Goal: Task Accomplishment & Management: Complete application form

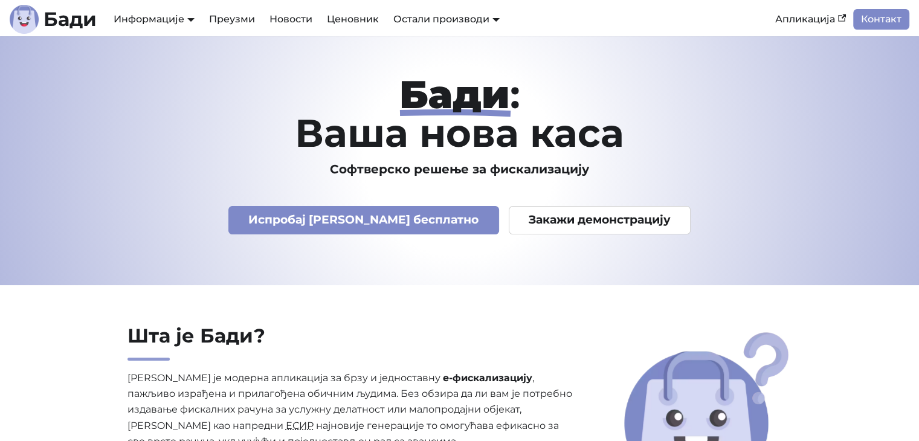
click at [740, 159] on div "Бади : Ваша нова каса Софтверско решење за фискализацију Испробај Бади бесплатн…" at bounding box center [459, 161] width 797 height 172
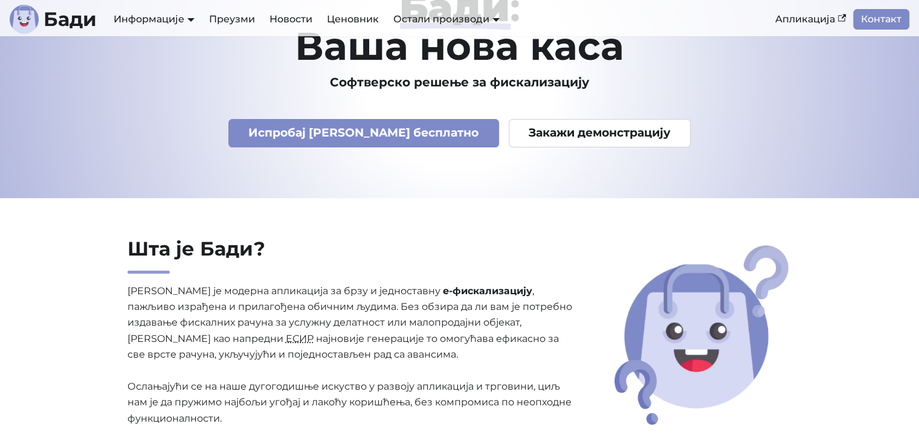
scroll to position [100, 0]
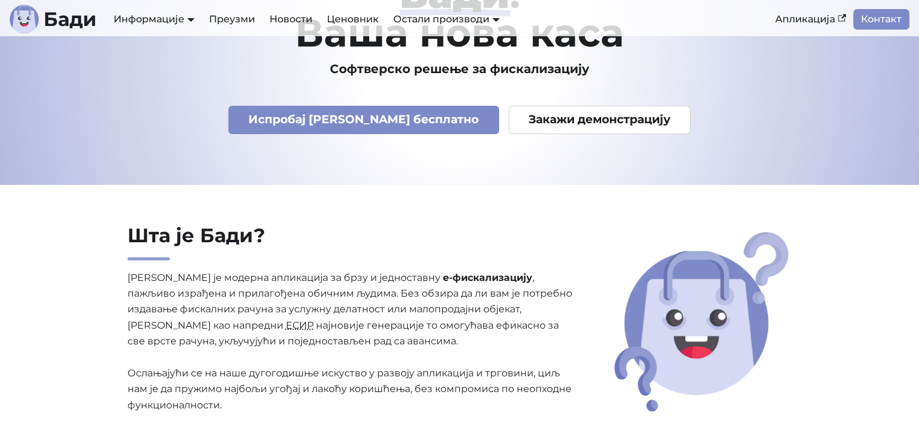
click at [194, 270] on p "Бади је модерна апликација за брзу и једноставну е-фискализацију , пажљиво изра…" at bounding box center [350, 342] width 446 height 144
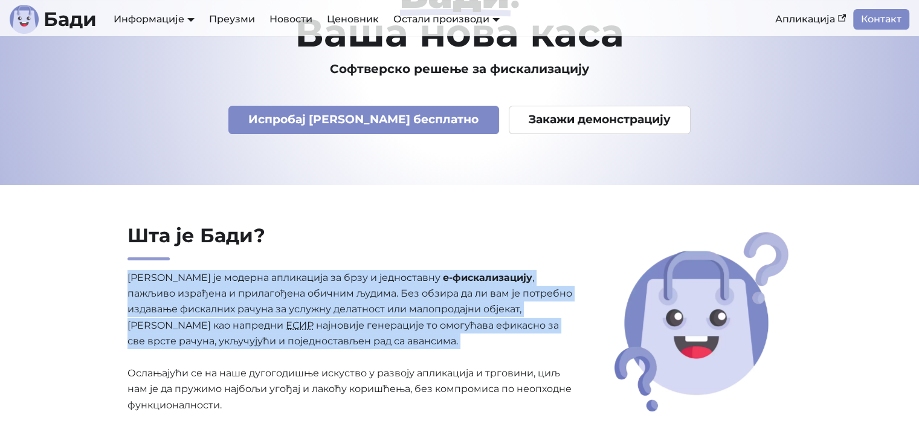
click at [194, 270] on p "Бади је модерна апликација за брзу и једноставну е-фискализацију , пажљиво изра…" at bounding box center [350, 342] width 446 height 144
click at [314, 348] on p "Бади је модерна апликација за брзу и једноставну е-фискализацију , пажљиво изра…" at bounding box center [350, 342] width 446 height 144
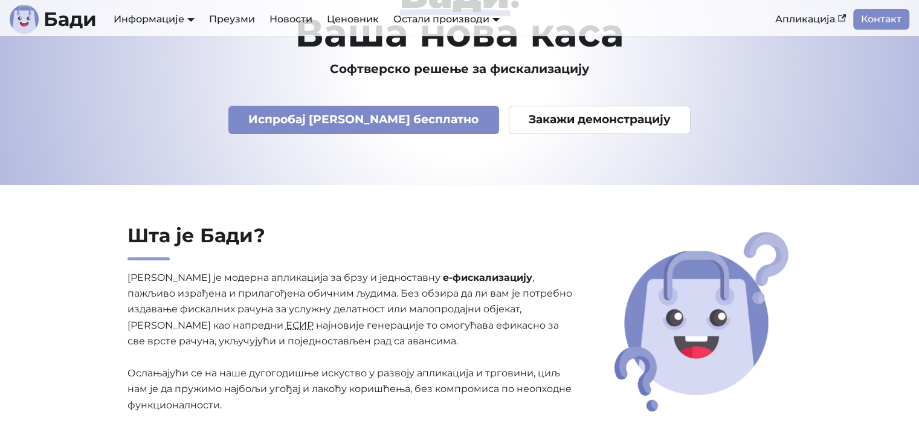
click at [472, 307] on p "Бади је модерна апликација за брзу и једноставну е-фискализацију , пажљиво изра…" at bounding box center [350, 342] width 446 height 144
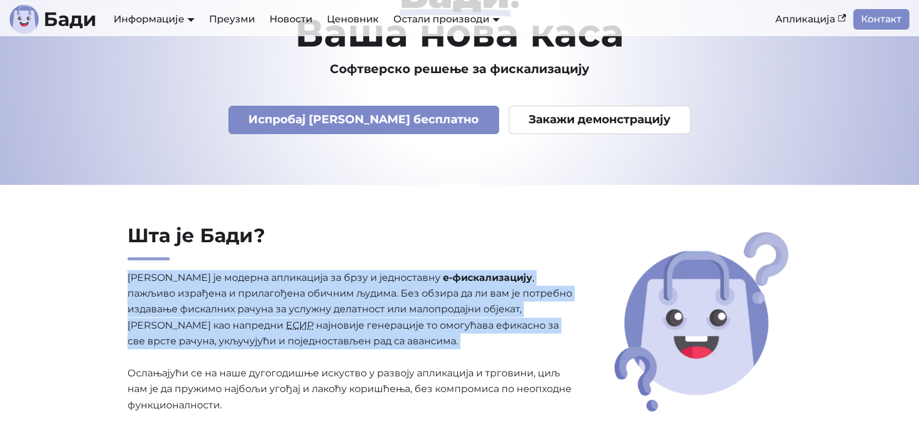
click at [472, 307] on p "Бади је модерна апликација за брзу и једноставну е-фискализацију , пажљиво изра…" at bounding box center [350, 342] width 446 height 144
click at [371, 286] on p "Бади је модерна апликација за брзу и једноставну е-фискализацију , пажљиво изра…" at bounding box center [350, 342] width 446 height 144
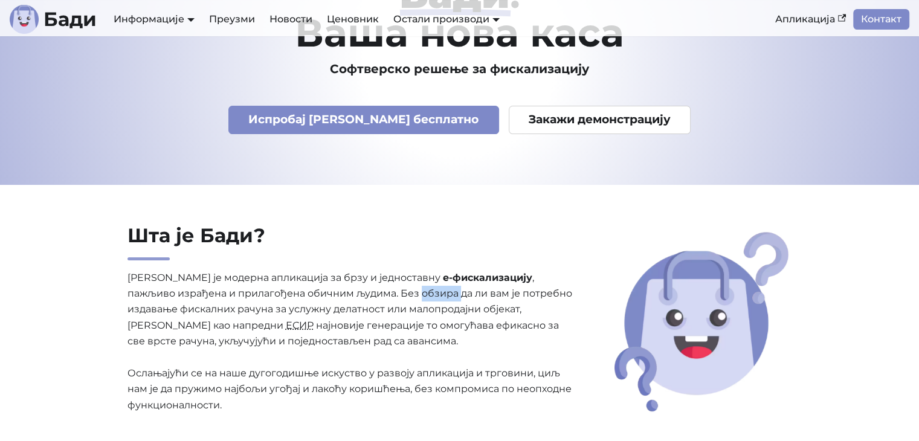
click at [371, 286] on p "Бади је модерна апликација за брзу и једноставну е-фискализацију , пажљиво изра…" at bounding box center [350, 342] width 446 height 144
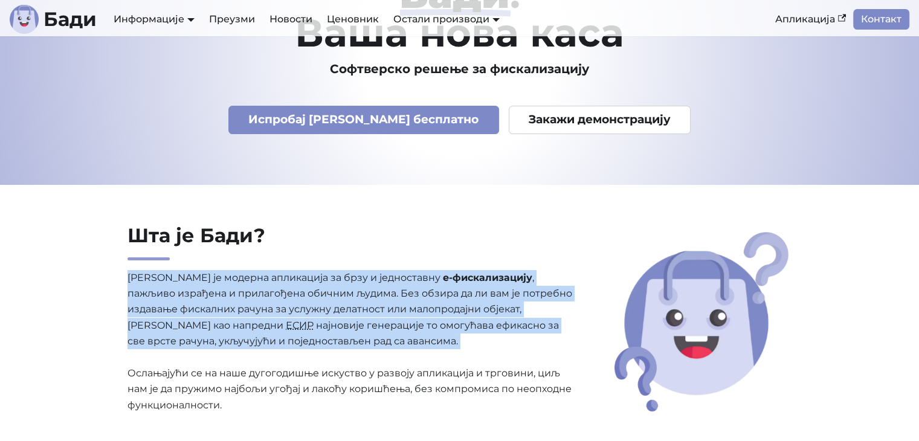
click at [371, 286] on p "Бади је модерна апликација за брзу и једноставну е-фискализацију , пажљиво изра…" at bounding box center [350, 342] width 446 height 144
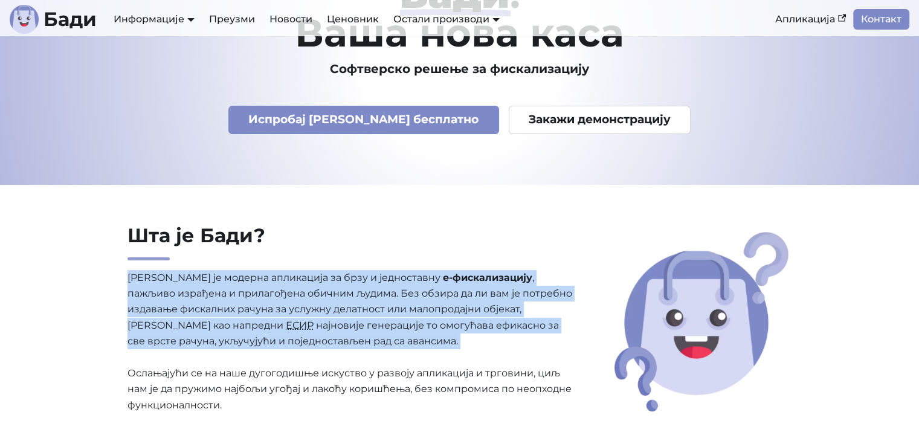
click at [371, 286] on p "Бади је модерна апликација за брзу и једноставну е-фискализацију , пажљиво изра…" at bounding box center [350, 342] width 446 height 144
drag, startPoint x: 371, startPoint y: 286, endPoint x: 389, endPoint y: 300, distance: 22.8
click at [389, 300] on p "Бади је модерна апликација за брзу и једноставну е-фискализацију , пажљиво изра…" at bounding box center [350, 342] width 446 height 144
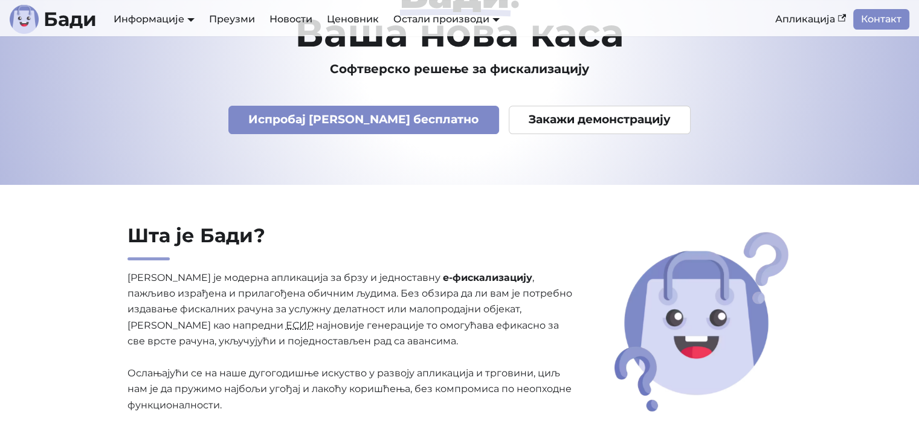
click at [252, 308] on p "Бади је модерна апликација за брзу и једноставну е-фискализацију , пажљиво изра…" at bounding box center [350, 342] width 446 height 144
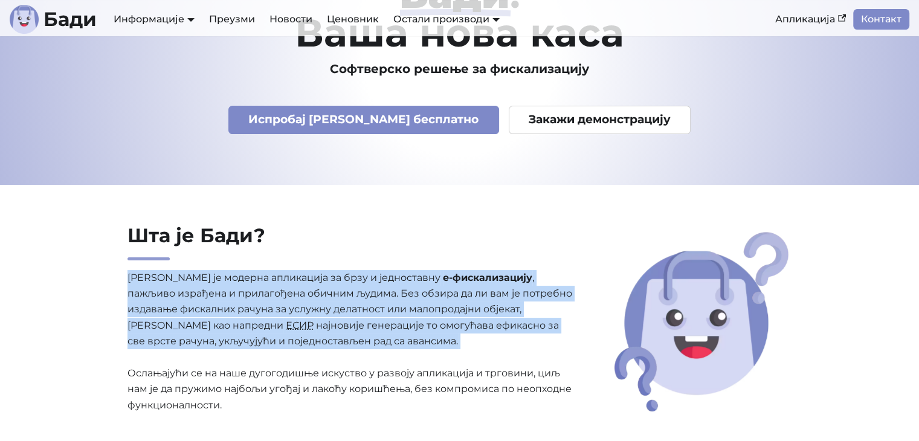
click at [252, 308] on p "Бади је модерна апликација за брзу и једноставну е-фискализацију , пажљиво изра…" at bounding box center [350, 342] width 446 height 144
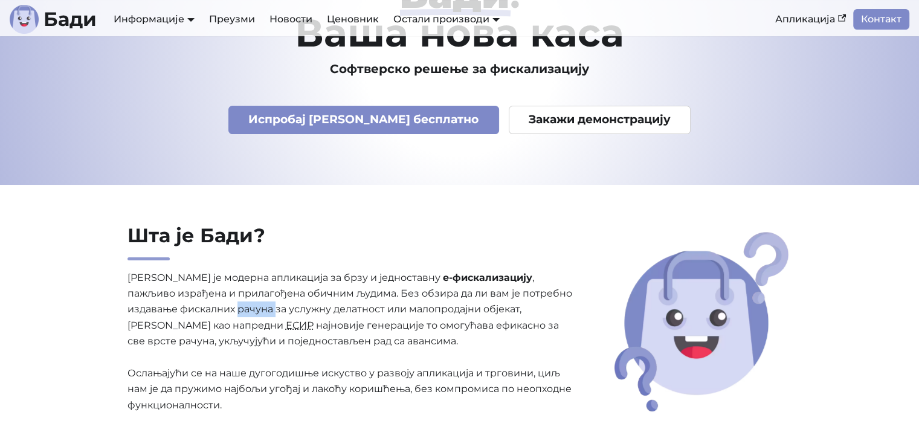
click at [252, 308] on p "Бади је модерна апликација за брзу и једноставну е-фискализацију , пажљиво изра…" at bounding box center [350, 342] width 446 height 144
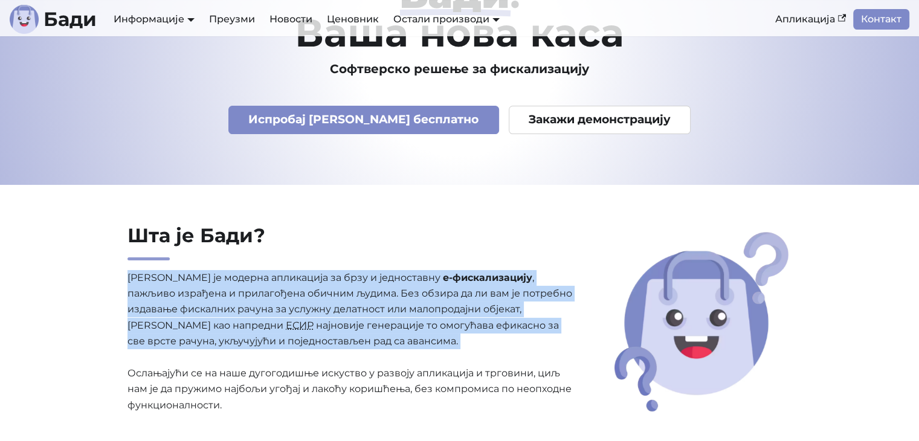
click at [252, 308] on p "Бади је модерна апликација за брзу и једноставну е-фискализацију , пажљиво изра…" at bounding box center [350, 342] width 446 height 144
click at [285, 323] on p "Бади је модерна апликација за брзу и једноставну е-фискализацију , пажљиво изра…" at bounding box center [350, 342] width 446 height 144
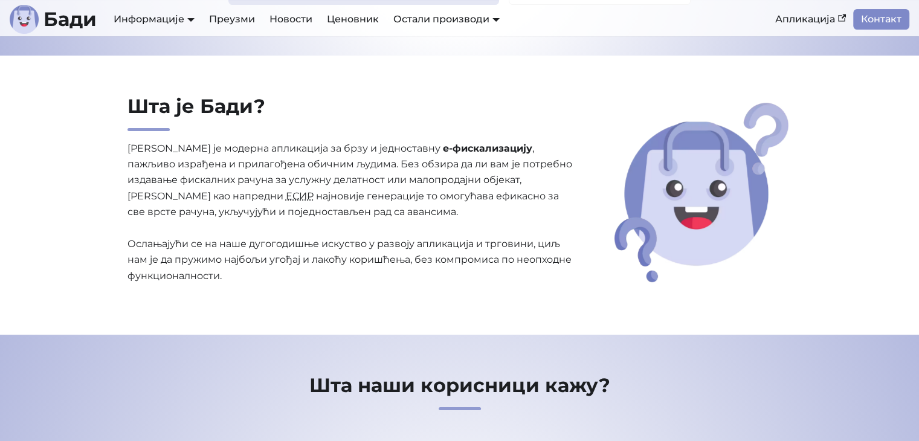
scroll to position [0, 0]
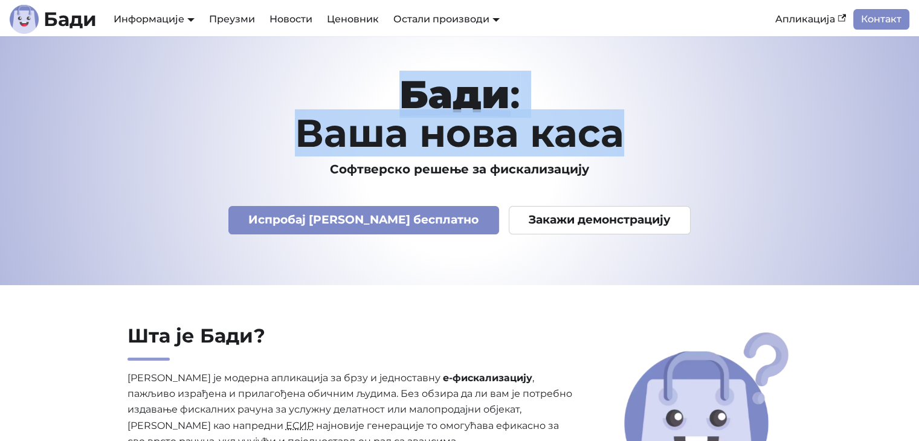
drag, startPoint x: 408, startPoint y: 91, endPoint x: 696, endPoint y: 143, distance: 292.8
click at [696, 143] on h1 "Бади : Ваша нова каса" at bounding box center [460, 113] width 778 height 77
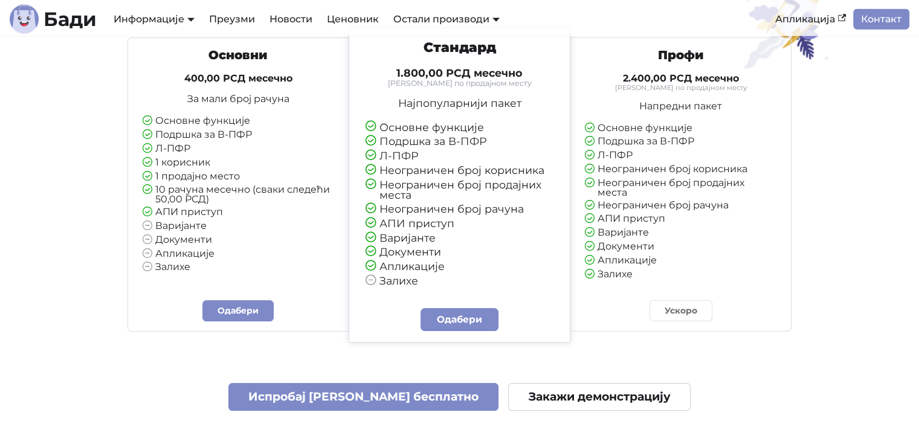
scroll to position [2852, 0]
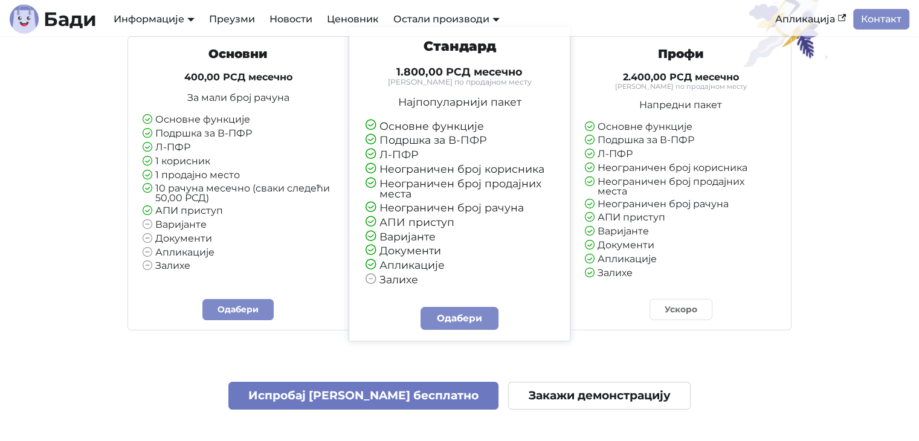
click at [315, 399] on link "Испробај Бади бесплатно" at bounding box center [363, 396] width 271 height 28
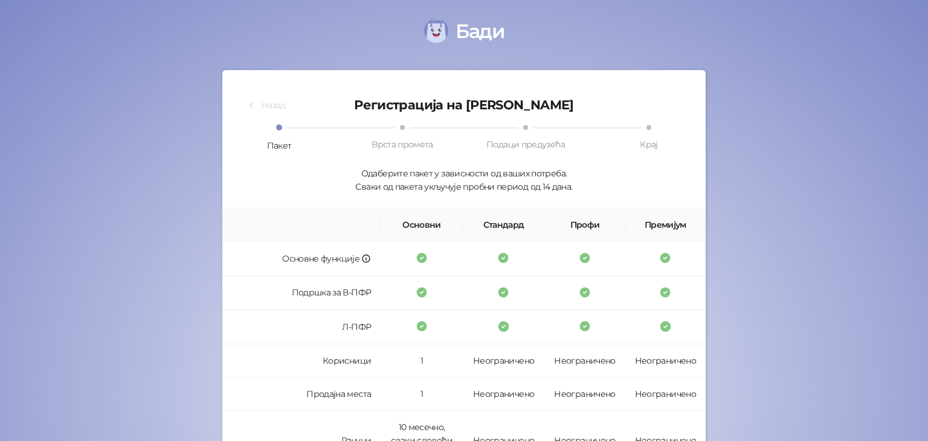
click at [261, 106] on button "Назад" at bounding box center [266, 104] width 59 height 19
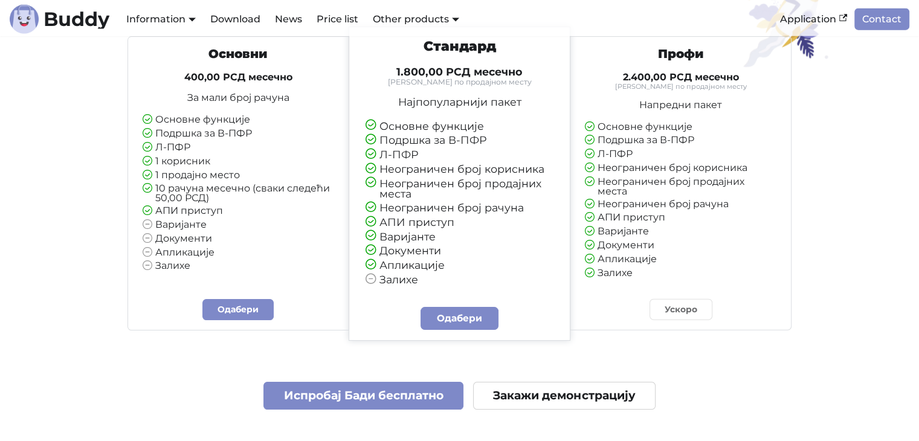
scroll to position [2841, 0]
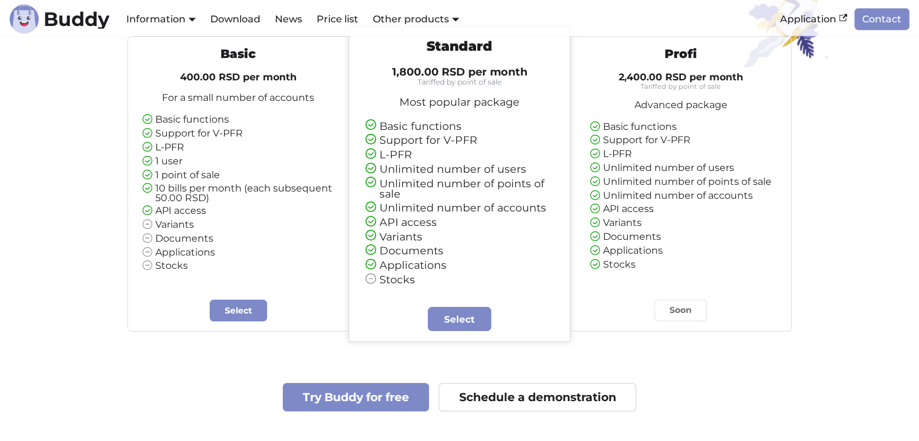
click at [106, 341] on div "A package for everyone Choose a package according to your business needs Basic …" at bounding box center [459, 309] width 797 height 753
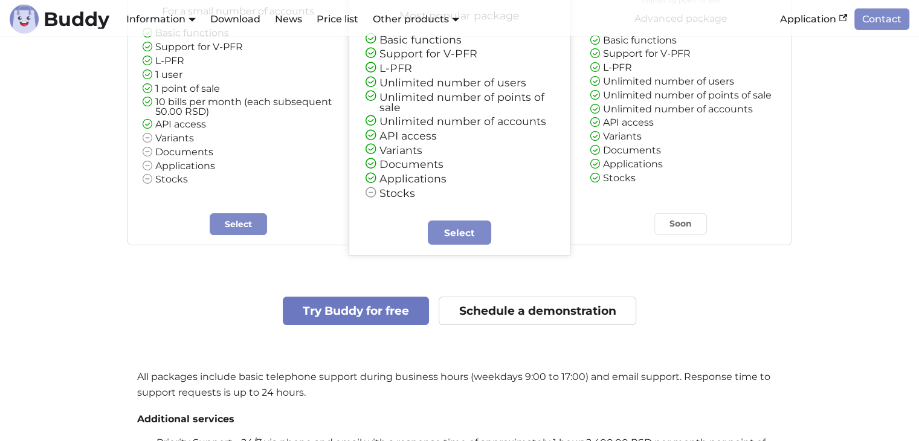
scroll to position [2928, 0]
click at [345, 317] on font "Try Buddy for free" at bounding box center [356, 310] width 106 height 14
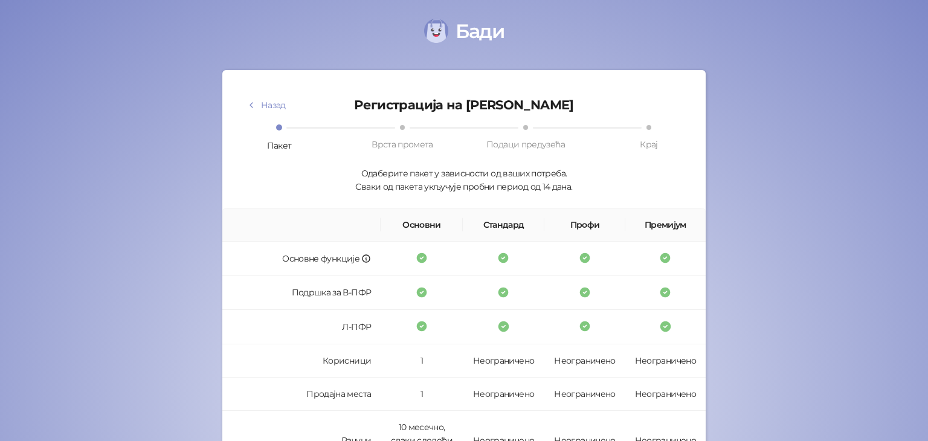
click at [744, 21] on span "Бади" at bounding box center [464, 32] width 928 height 27
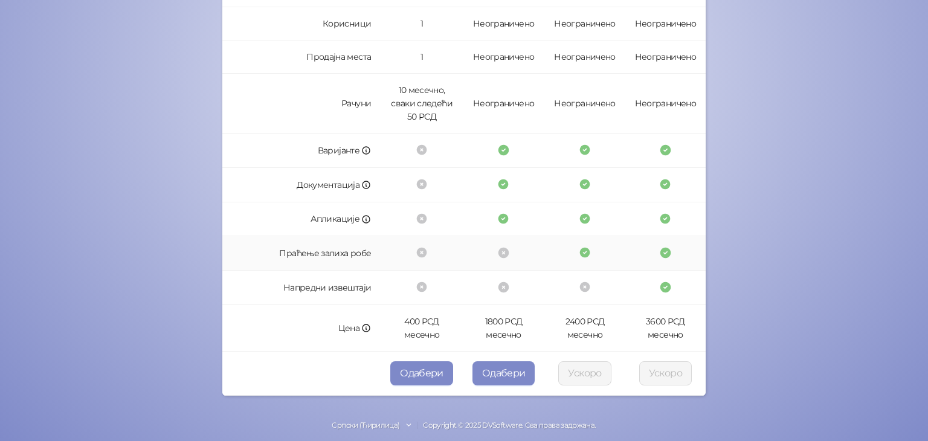
scroll to position [345, 0]
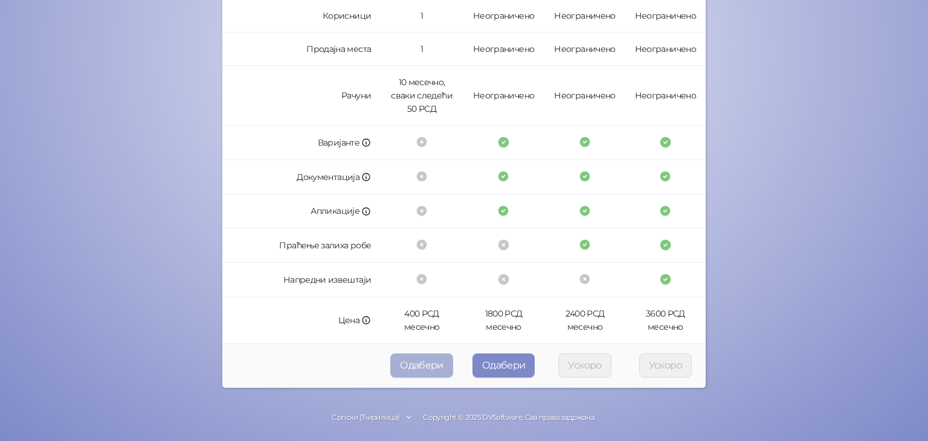
click at [408, 358] on button "Одабери" at bounding box center [421, 365] width 63 height 24
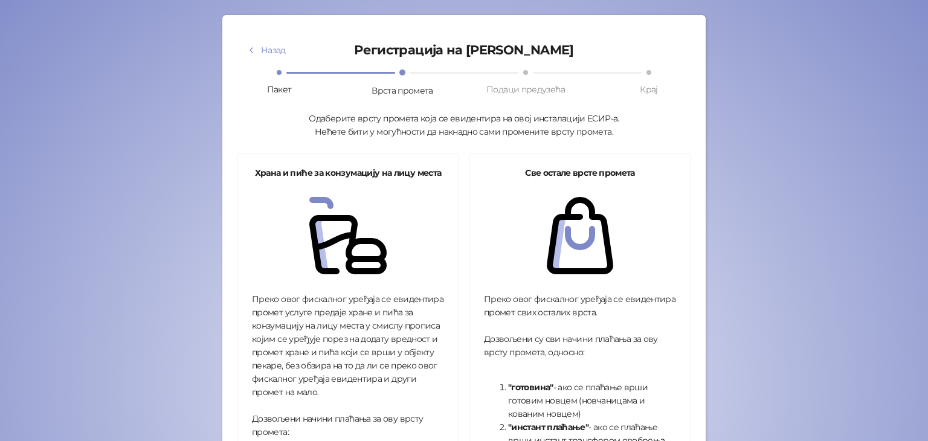
scroll to position [59, 0]
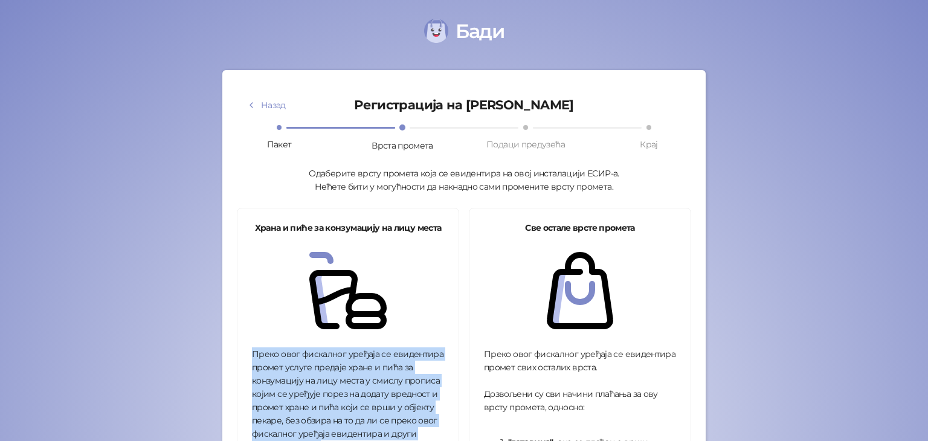
scroll to position [1, 0]
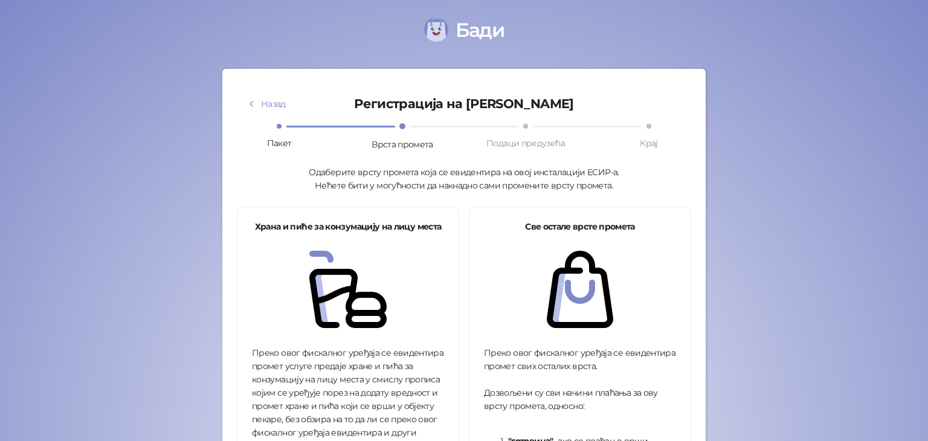
click at [414, 175] on div "Одаберите врсту промета која се евидентира на овој инсталацији ЕСИР-а. Нећете б…" at bounding box center [464, 178] width 454 height 27
click at [373, 188] on div "Одаберите врсту промета која се евидентира на овој инсталацији ЕСИР-а. Нећете б…" at bounding box center [464, 178] width 454 height 27
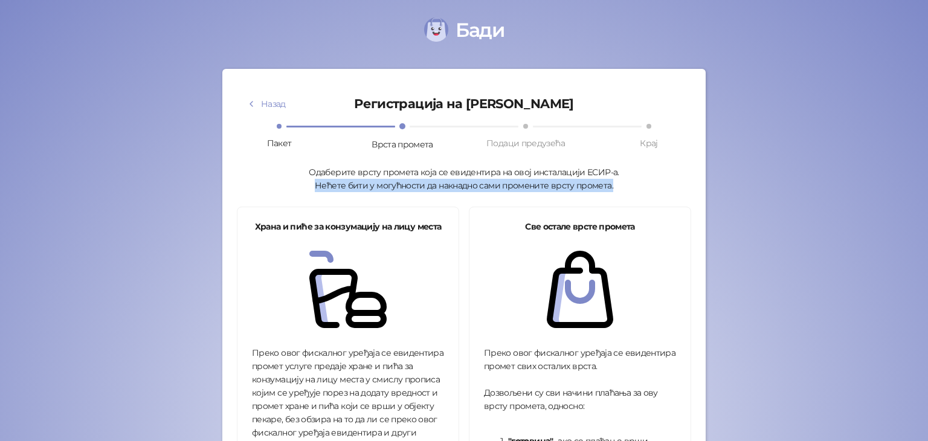
click at [373, 188] on div "Одаберите врсту промета која се евидентира на овој инсталацији ЕСИР-а. Нећете б…" at bounding box center [464, 178] width 454 height 27
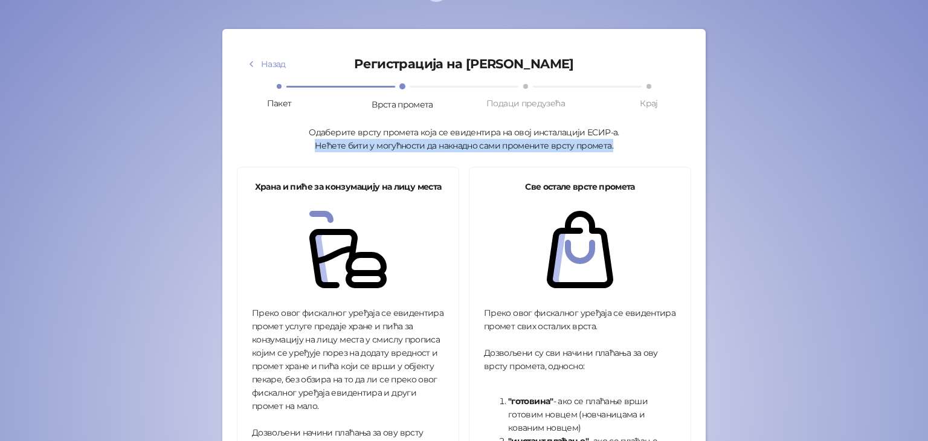
scroll to position [48, 0]
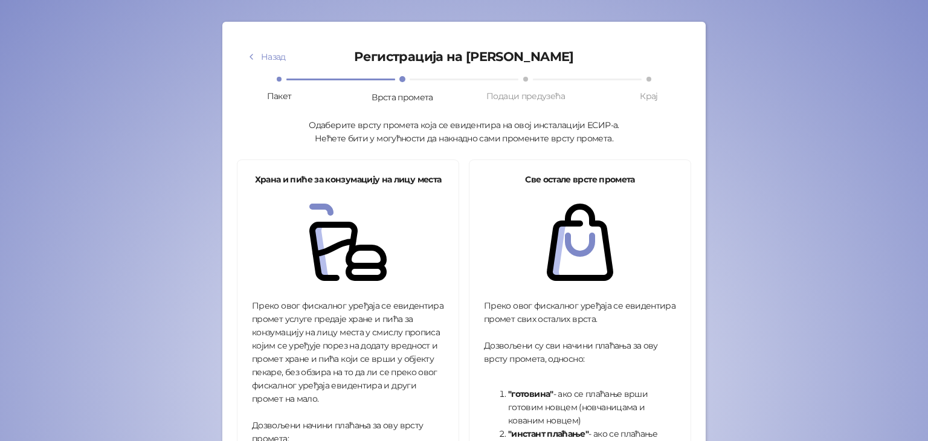
click at [449, 213] on div "Храна и пиће за конзумацију на лицу места Преко овог фискалног уређаја се евиде…" at bounding box center [347, 442] width 221 height 565
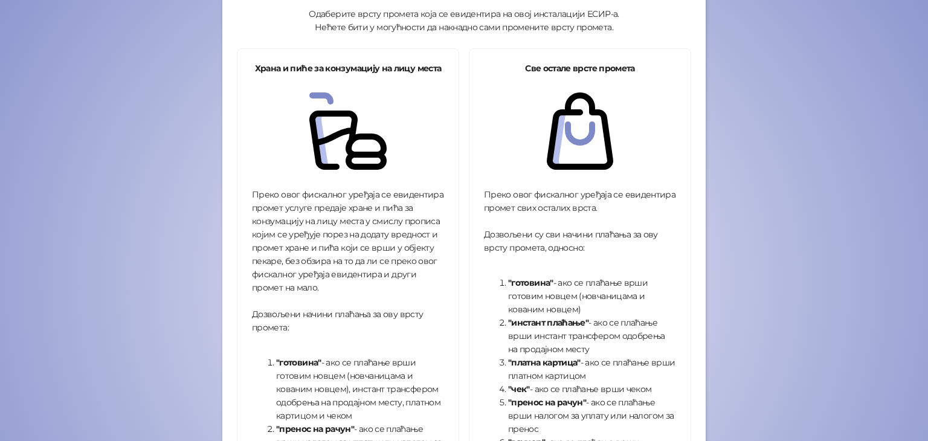
scroll to position [159, 0]
click at [321, 67] on strong "Храна и пиће за конзумацију на лицу места" at bounding box center [348, 68] width 187 height 11
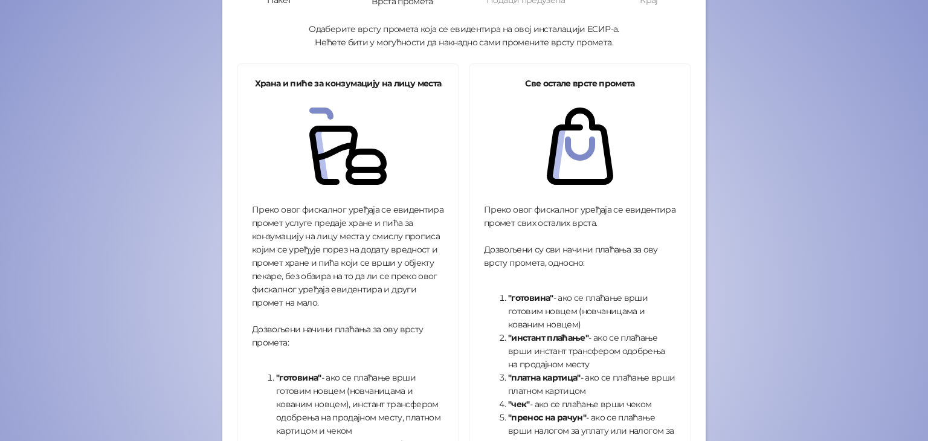
scroll to position [145, 0]
drag, startPoint x: 491, startPoint y: 210, endPoint x: 640, endPoint y: 223, distance: 149.7
click at [640, 223] on div "Преко овог фискалног уређаја се евидентира промет свих осталих врста. Дозвољени…" at bounding box center [580, 390] width 192 height 376
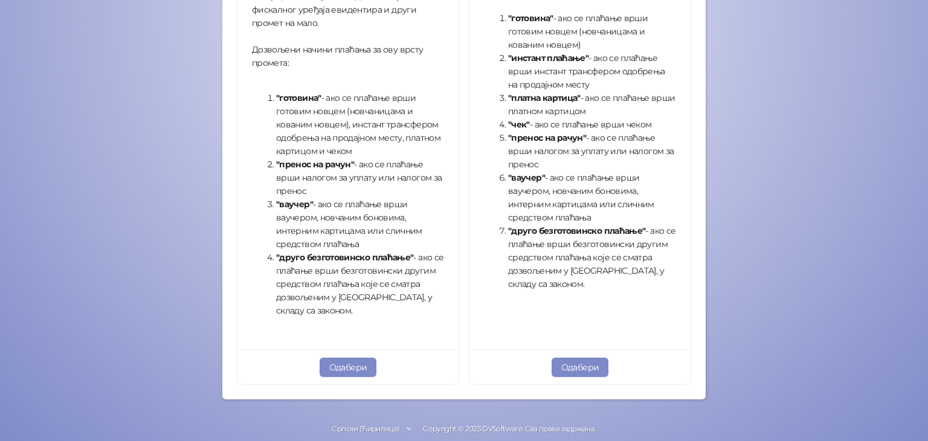
scroll to position [437, 0]
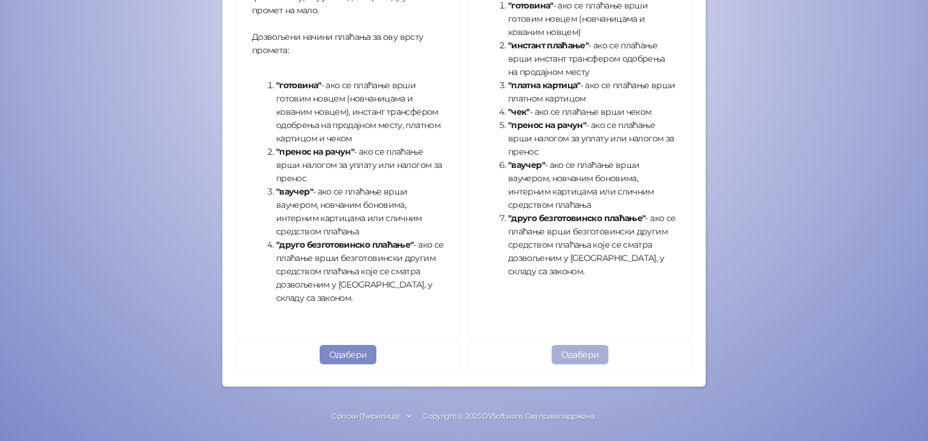
click at [582, 351] on button "Одабери" at bounding box center [579, 354] width 57 height 19
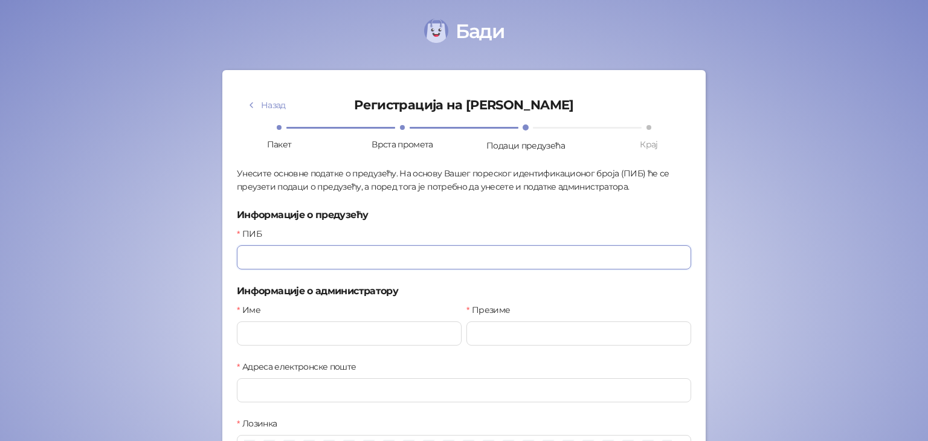
click at [347, 253] on input "ПИБ" at bounding box center [464, 257] width 454 height 24
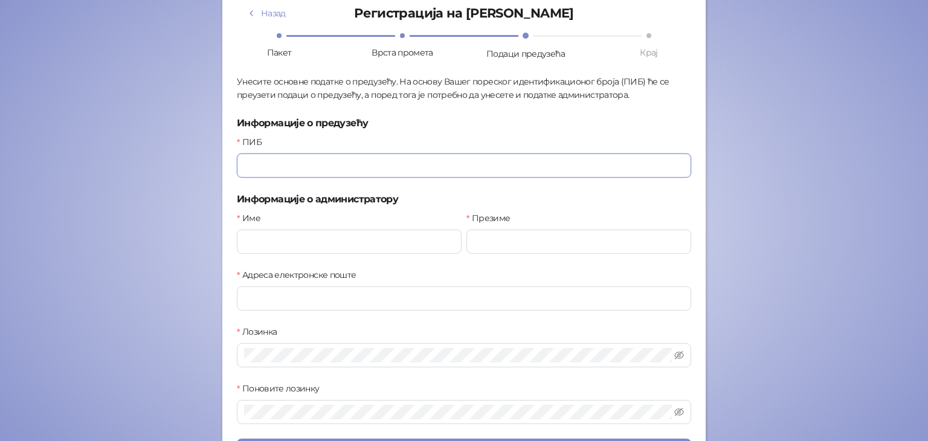
scroll to position [92, 0]
type input "*********"
click at [388, 245] on input "Име" at bounding box center [349, 241] width 225 height 24
type input "*"
type input "******"
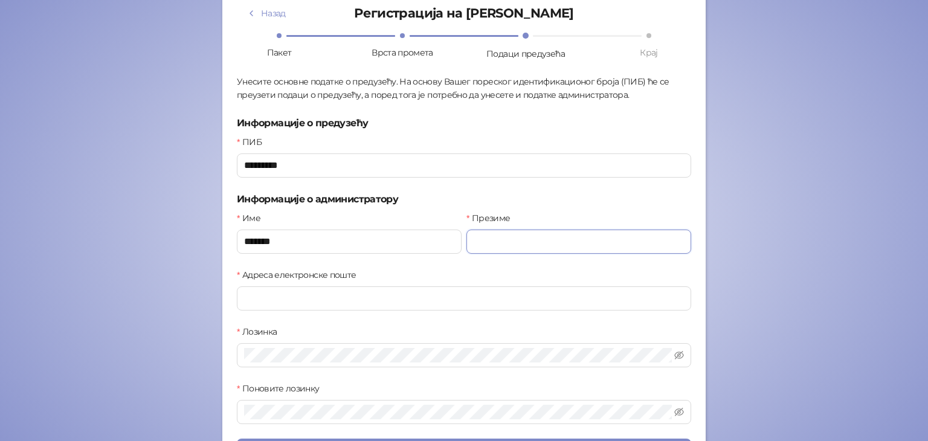
click at [498, 242] on input "Презиме" at bounding box center [578, 241] width 225 height 24
type input "*******"
click at [423, 298] on input "Адреса електронске поште" at bounding box center [464, 298] width 454 height 24
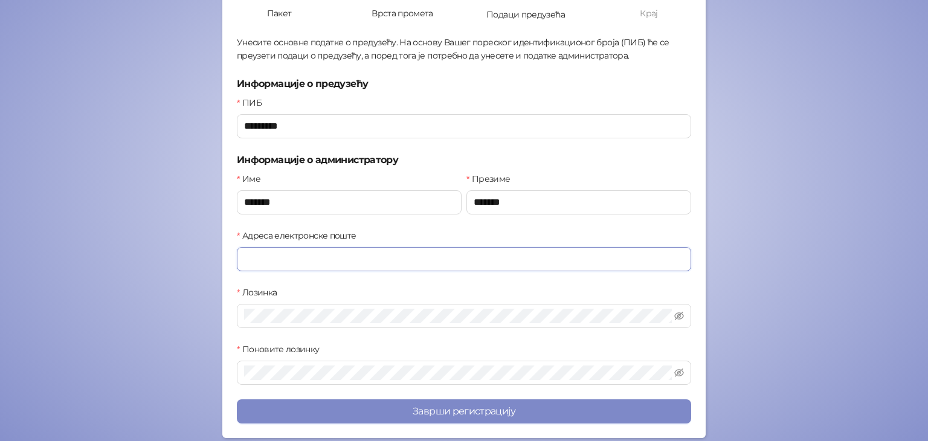
scroll to position [136, 0]
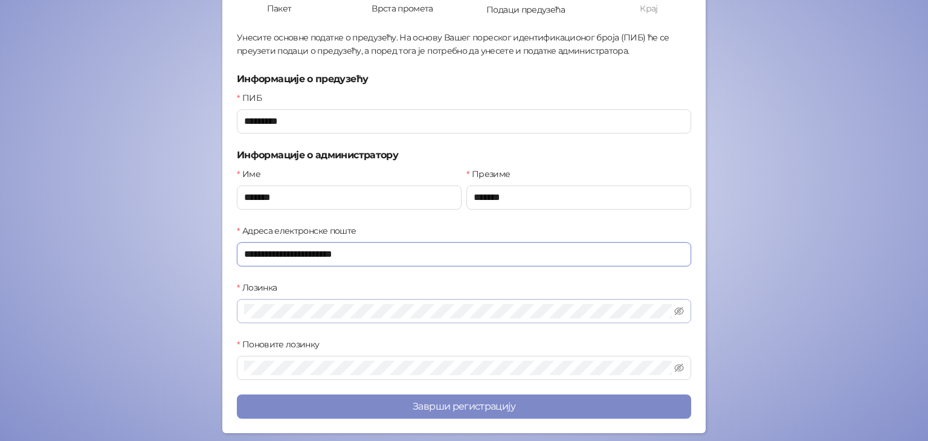
type input "**********"
click at [674, 315] on span at bounding box center [679, 311] width 10 height 14
click at [675, 310] on icon "eye-invisible" at bounding box center [679, 311] width 10 height 10
click at [364, 375] on span at bounding box center [464, 368] width 454 height 24
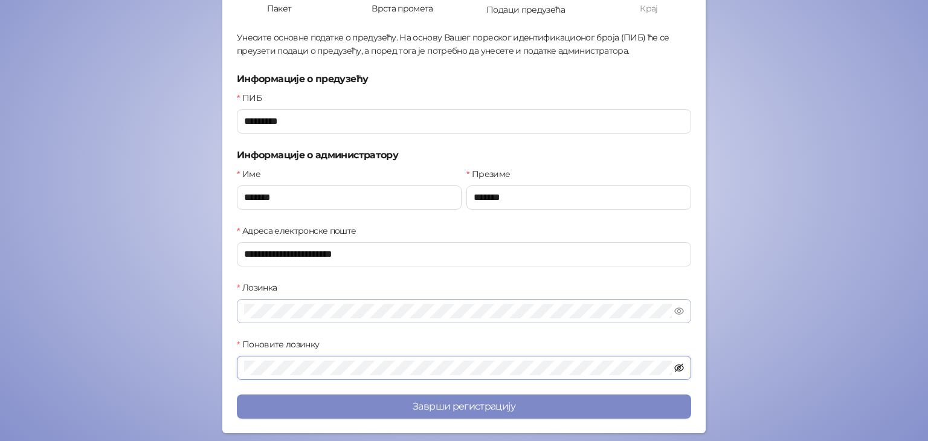
click at [678, 367] on icon "eye-invisible" at bounding box center [679, 368] width 10 height 10
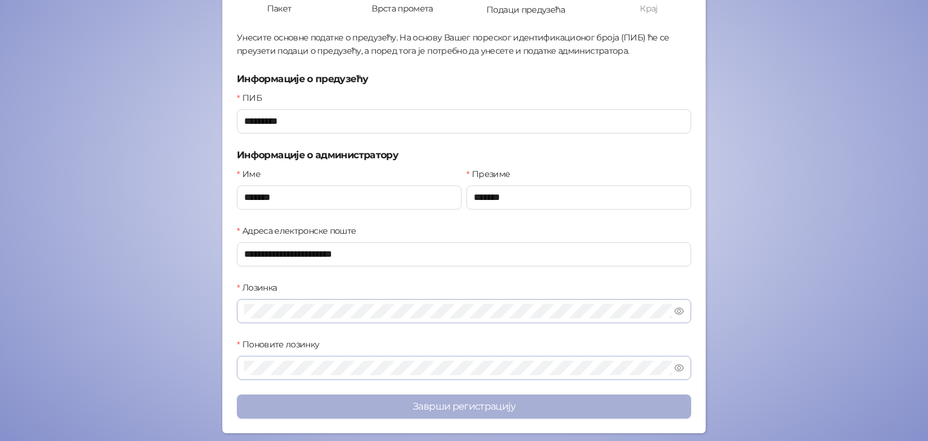
click at [482, 404] on button "Заврши регистрацију" at bounding box center [464, 406] width 454 height 24
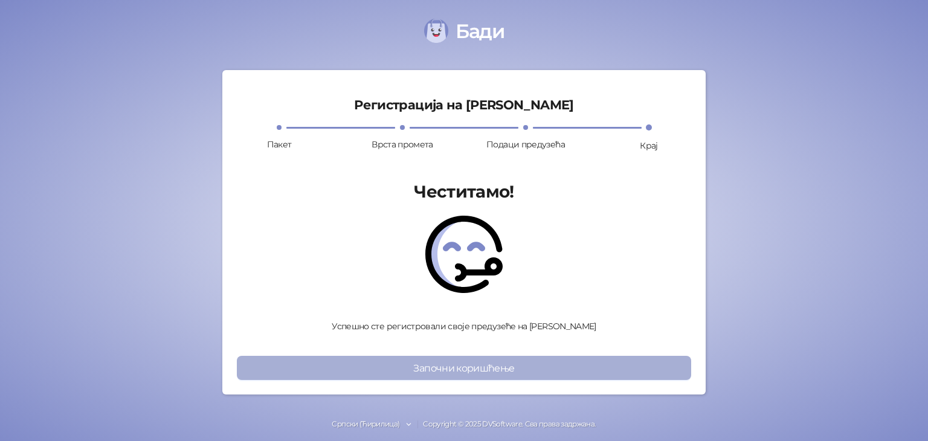
click at [515, 373] on button "Започни коришћење" at bounding box center [464, 368] width 454 height 24
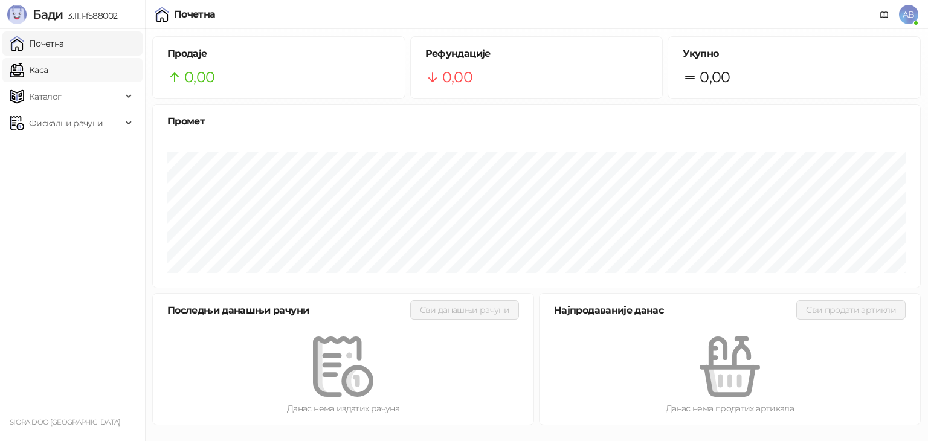
click at [47, 67] on link "Каса" at bounding box center [29, 70] width 38 height 24
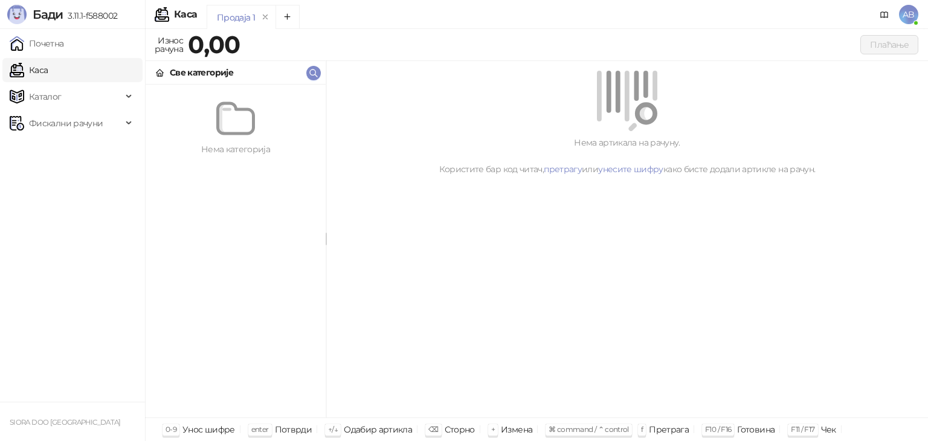
click at [258, 76] on div "Све категорије" at bounding box center [236, 73] width 180 height 24
click at [169, 66] on div "Све категорије" at bounding box center [194, 72] width 78 height 13
click at [54, 86] on span "Каталог" at bounding box center [45, 97] width 33 height 24
click at [88, 124] on link "Робне марке" at bounding box center [50, 123] width 73 height 24
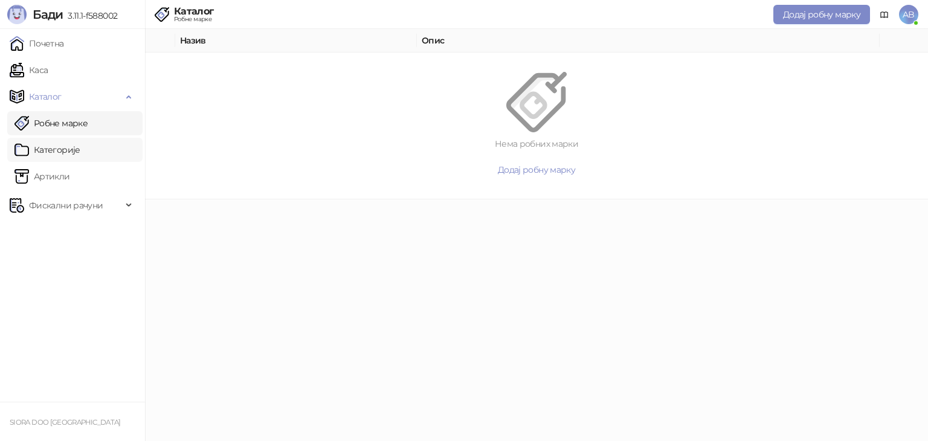
click at [80, 152] on link "Категорије" at bounding box center [47, 150] width 66 height 24
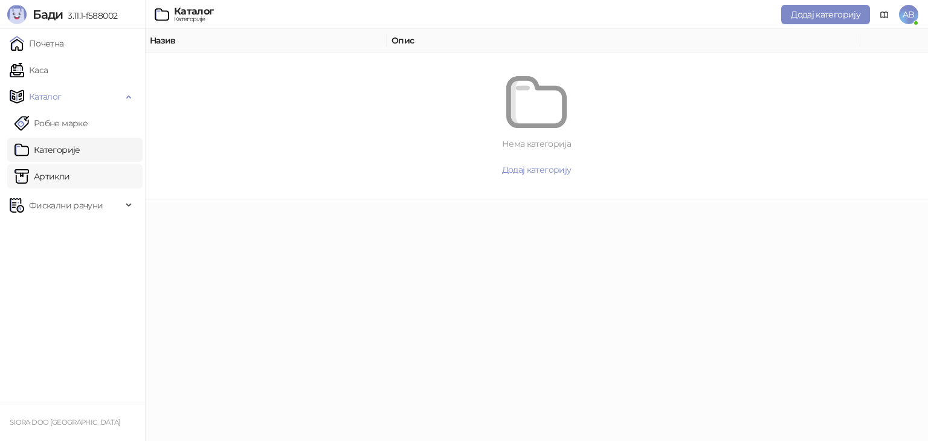
click at [70, 180] on link "Артикли" at bounding box center [42, 176] width 56 height 24
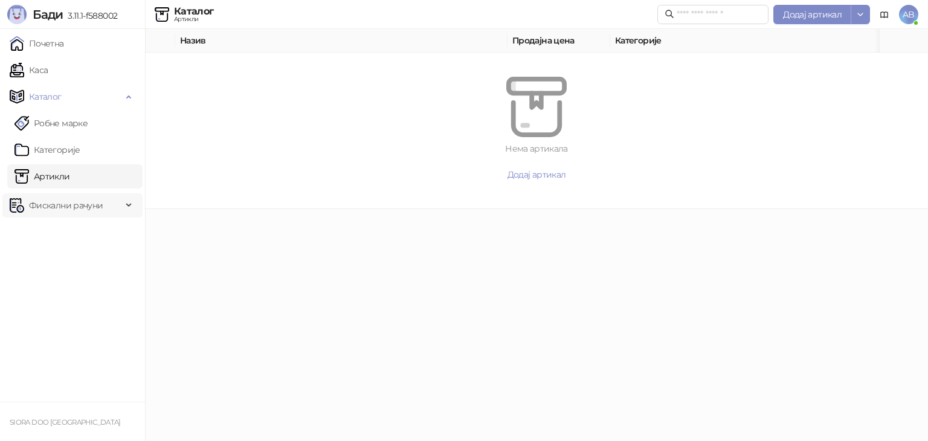
click at [88, 214] on span "Фискални рачуни" at bounding box center [66, 205] width 74 height 24
click at [89, 233] on link "Издати рачуни" at bounding box center [54, 232] width 81 height 24
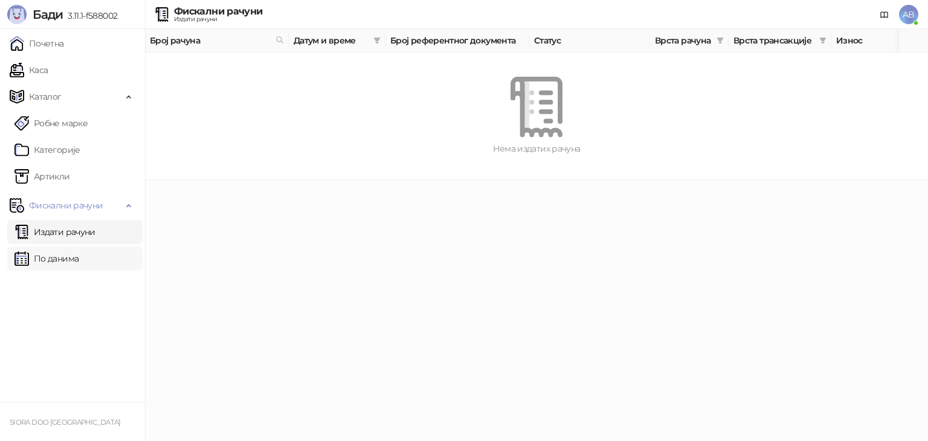
click at [79, 259] on link "По данима" at bounding box center [46, 258] width 64 height 24
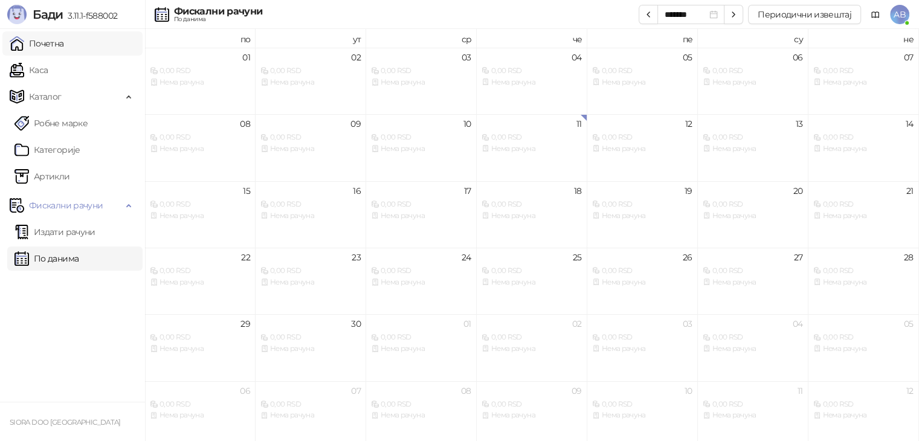
click at [64, 36] on link "Почетна" at bounding box center [37, 43] width 54 height 24
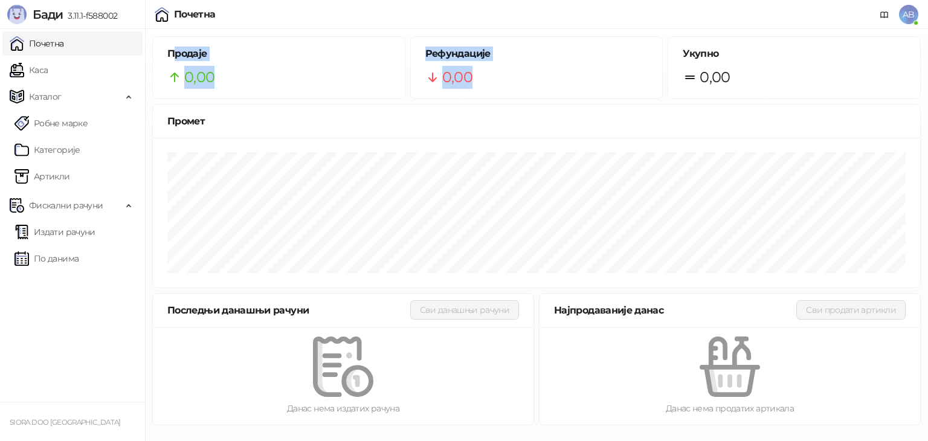
drag, startPoint x: 175, startPoint y: 54, endPoint x: 531, endPoint y: 94, distance: 357.9
click at [531, 94] on div "Продаје 0,00 Рефундације 0,00 Укупно 0,00" at bounding box center [536, 67] width 773 height 63
click at [531, 94] on div "Рефундације 0,00" at bounding box center [537, 68] width 252 height 62
click at [108, 95] on span "Каталог" at bounding box center [66, 97] width 112 height 24
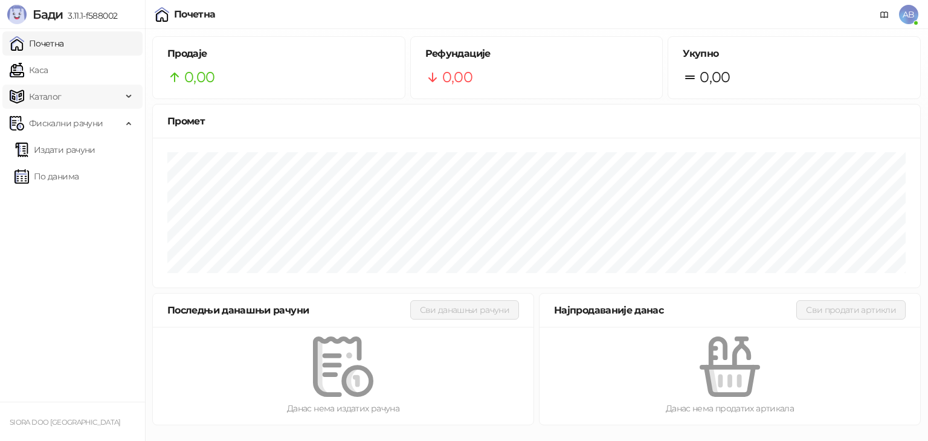
click at [123, 95] on div "Каталог" at bounding box center [72, 97] width 140 height 24
click at [126, 94] on div "Каталог" at bounding box center [72, 97] width 140 height 24
click at [186, 115] on div "Промет" at bounding box center [536, 121] width 738 height 15
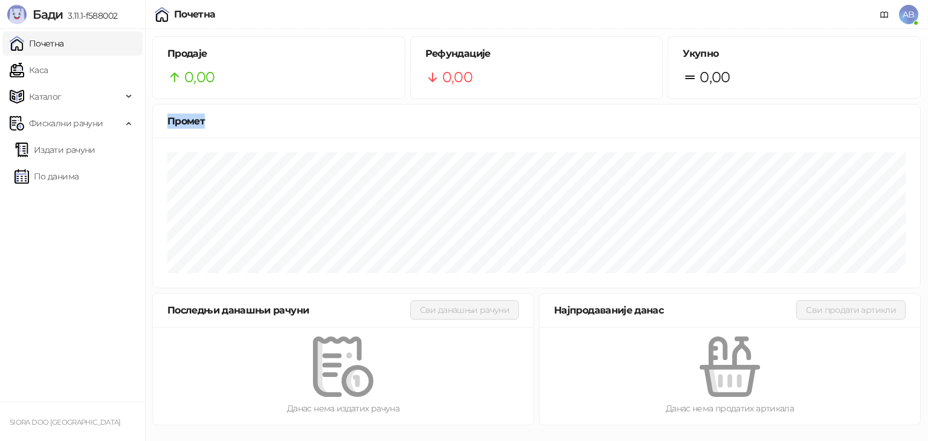
click at [262, 114] on div "Промет" at bounding box center [536, 121] width 738 height 15
click at [120, 119] on span "Фискални рачуни" at bounding box center [66, 123] width 112 height 24
click at [119, 127] on span "Фискални рачуни" at bounding box center [66, 123] width 112 height 24
click at [129, 124] on div "Фискални рачуни" at bounding box center [72, 123] width 140 height 24
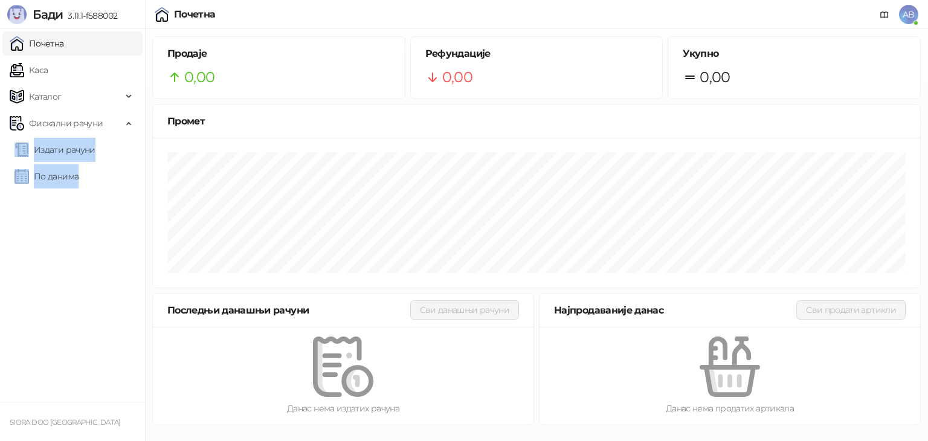
click at [82, 251] on ul "Почетна Каса Каталог Робне марке Категорије Артикли Фискални рачуни Издати рачу…" at bounding box center [72, 215] width 145 height 373
click at [147, 225] on div "Продаје 0,00 Рефундације 0,00 Укупно 0,00 Промет 06. Септембар Претходна година…" at bounding box center [536, 230] width 783 height 403
click at [108, 129] on span "Фискални рачуни" at bounding box center [66, 123] width 112 height 24
click at [112, 126] on span "Фискални рачуни" at bounding box center [66, 123] width 112 height 24
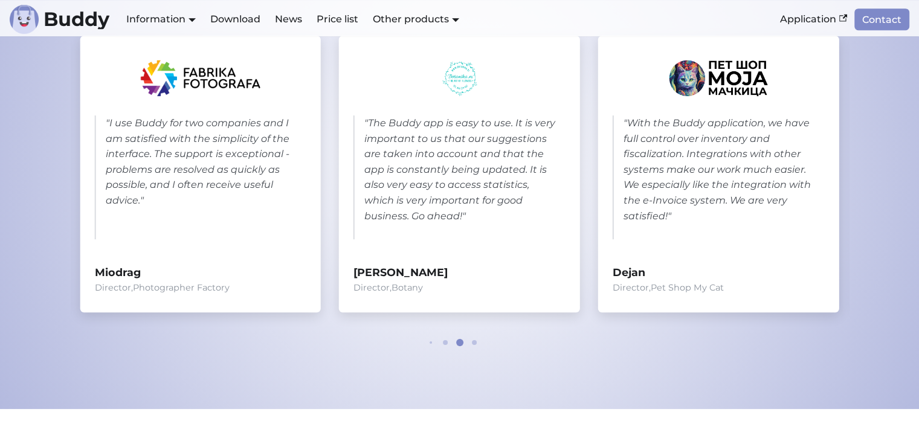
scroll to position [642, 0]
click at [785, 117] on font "With the Buddy application, we have full control over inventory and fiscalizati…" at bounding box center [716, 169] width 187 height 104
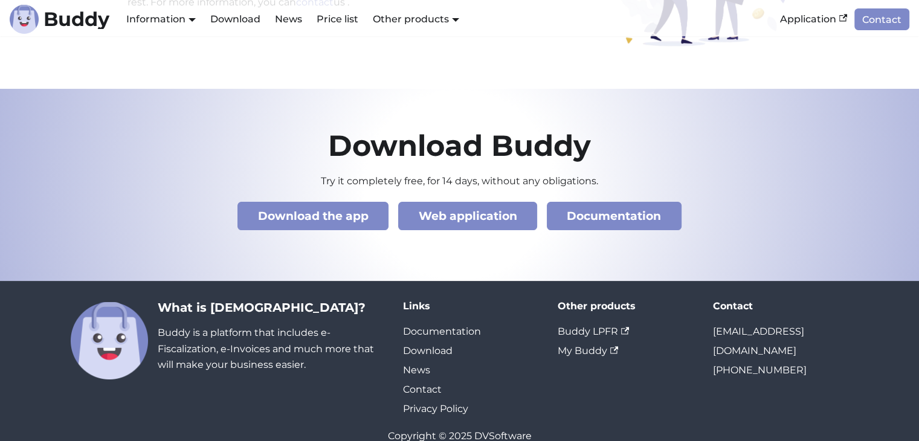
scroll to position [4225, 0]
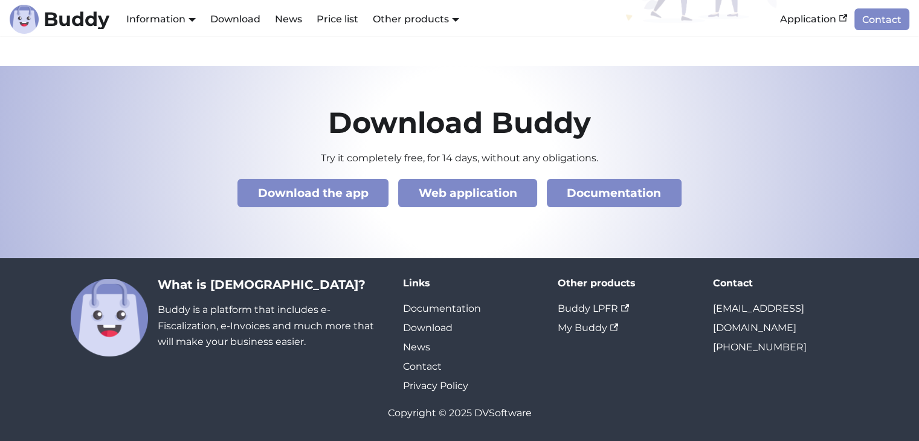
drag, startPoint x: 710, startPoint y: 327, endPoint x: 855, endPoint y: 333, distance: 145.1
click at [855, 333] on div "Contact [EMAIL_ADDRESS][DOMAIN_NAME] [PHONE_NUMBER]" at bounding box center [780, 336] width 155 height 118
click at [677, 270] on footer "What is [DEMOGRAPHIC_DATA]? Buddy is a platform that includes e-Fiscalization, …" at bounding box center [459, 349] width 919 height 182
click at [421, 286] on font "Links" at bounding box center [416, 282] width 27 height 11
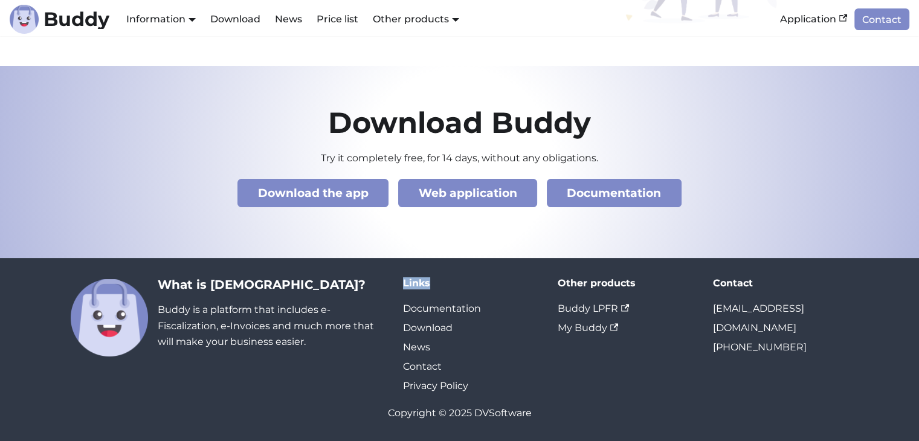
click at [421, 286] on font "Links" at bounding box center [416, 282] width 27 height 11
click at [234, 285] on font "What is [DEMOGRAPHIC_DATA]?" at bounding box center [262, 284] width 208 height 14
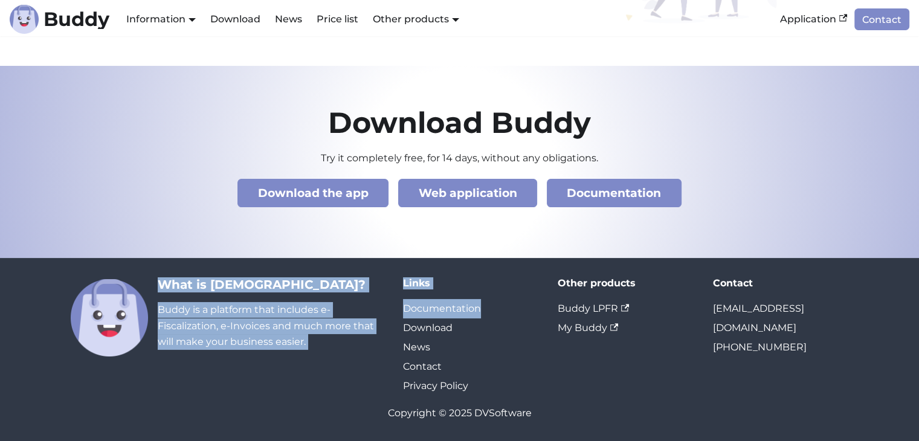
drag, startPoint x: 234, startPoint y: 285, endPoint x: 411, endPoint y: 288, distance: 176.4
click at [411, 288] on div "What is [DEMOGRAPHIC_DATA]? Buddy is a platform that includes e-Fiscalization, …" at bounding box center [459, 336] width 797 height 118
click at [419, 275] on footer "What is [DEMOGRAPHIC_DATA]? Buddy is a platform that includes e-Fiscalization, …" at bounding box center [459, 349] width 919 height 182
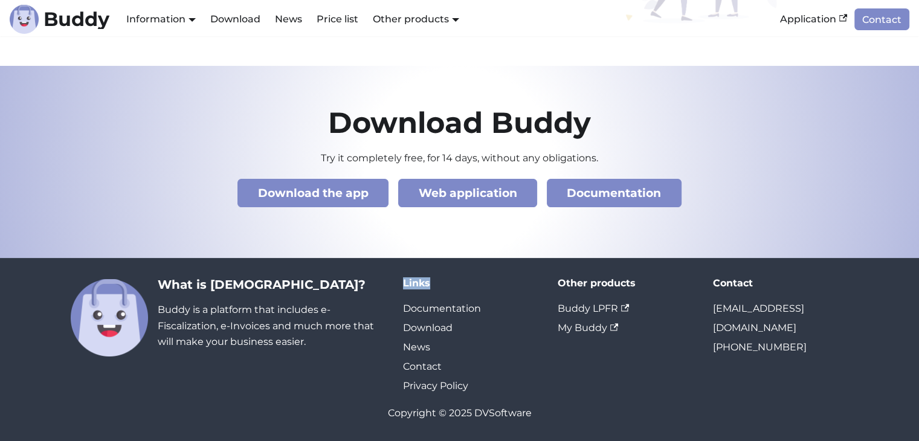
click at [419, 275] on footer "What is [DEMOGRAPHIC_DATA]? Buddy is a platform that includes e-Fiscalization, …" at bounding box center [459, 349] width 919 height 182
click at [573, 285] on font "Other products" at bounding box center [596, 282] width 78 height 11
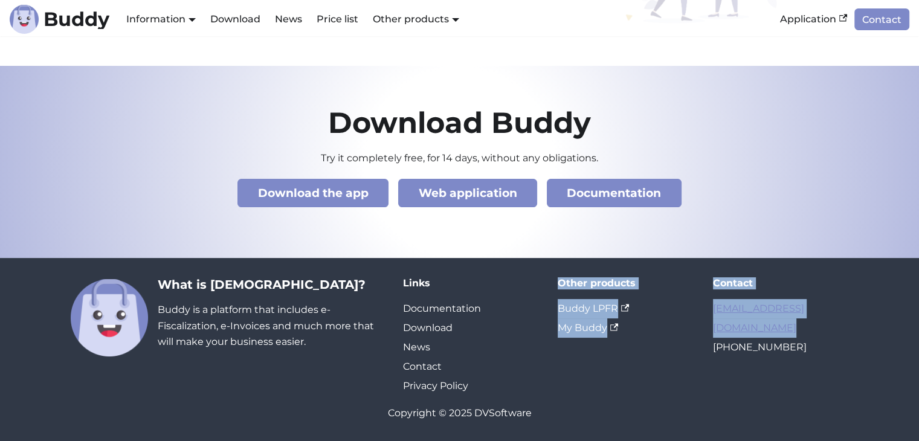
drag, startPoint x: 573, startPoint y: 285, endPoint x: 751, endPoint y: 304, distance: 179.2
click at [751, 304] on div "What is [DEMOGRAPHIC_DATA]? Buddy is a platform that includes e-Fiscalization, …" at bounding box center [459, 336] width 797 height 118
click at [744, 276] on footer "What is [DEMOGRAPHIC_DATA]? Buddy is a platform that includes e-Fiscalization, …" at bounding box center [459, 349] width 919 height 182
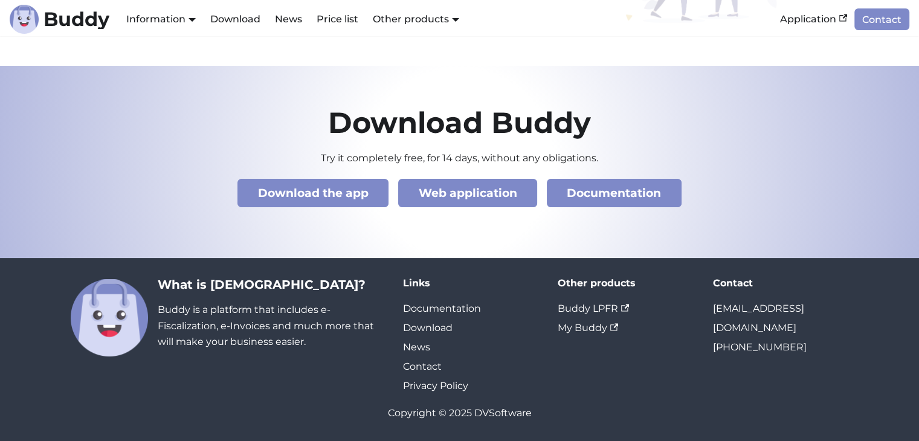
click at [744, 281] on font "Contact" at bounding box center [733, 282] width 40 height 11
